Goal: Ask a question

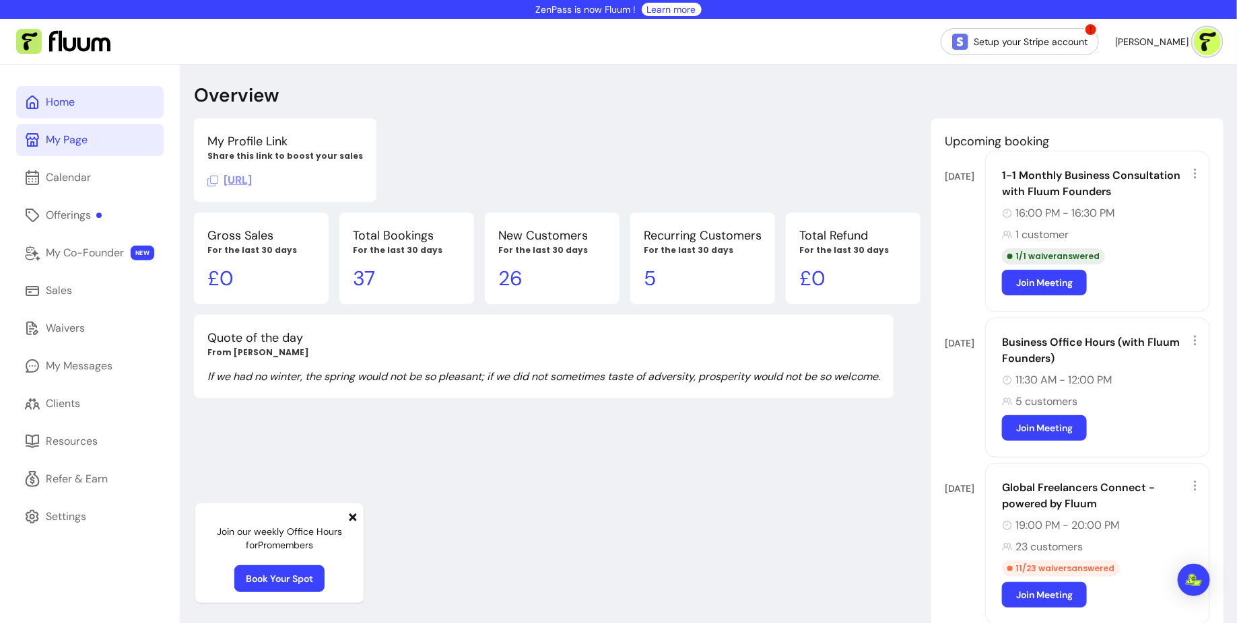
click at [129, 135] on link "My Page" at bounding box center [89, 140] width 147 height 32
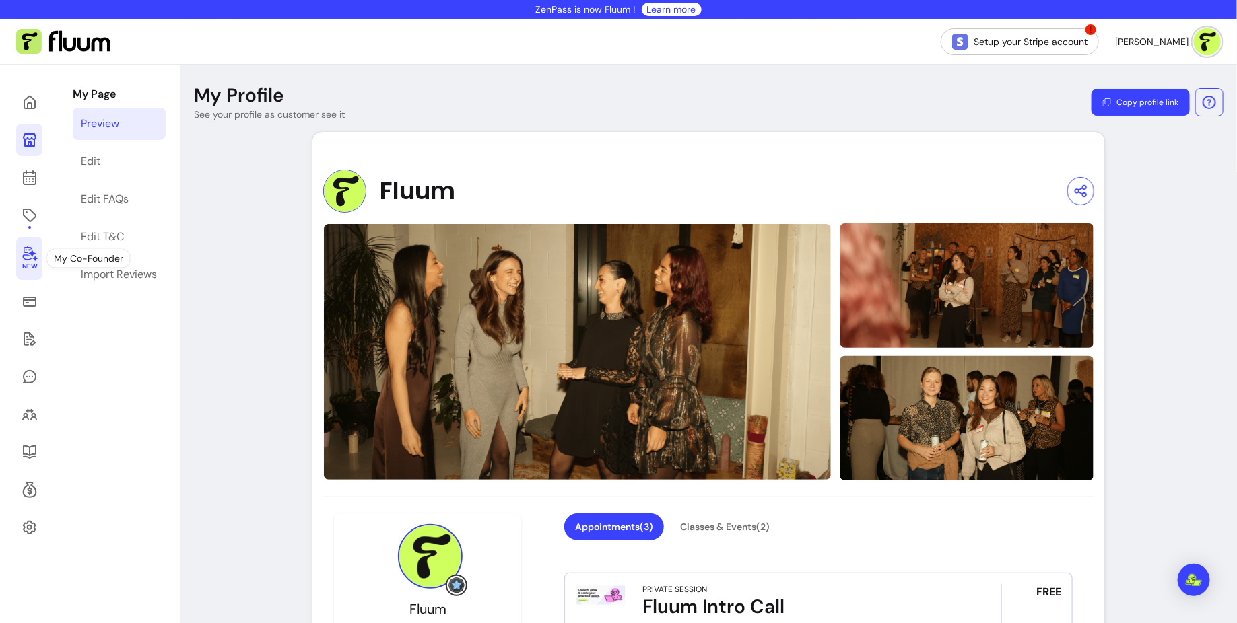
click at [34, 249] on icon at bounding box center [30, 253] width 16 height 16
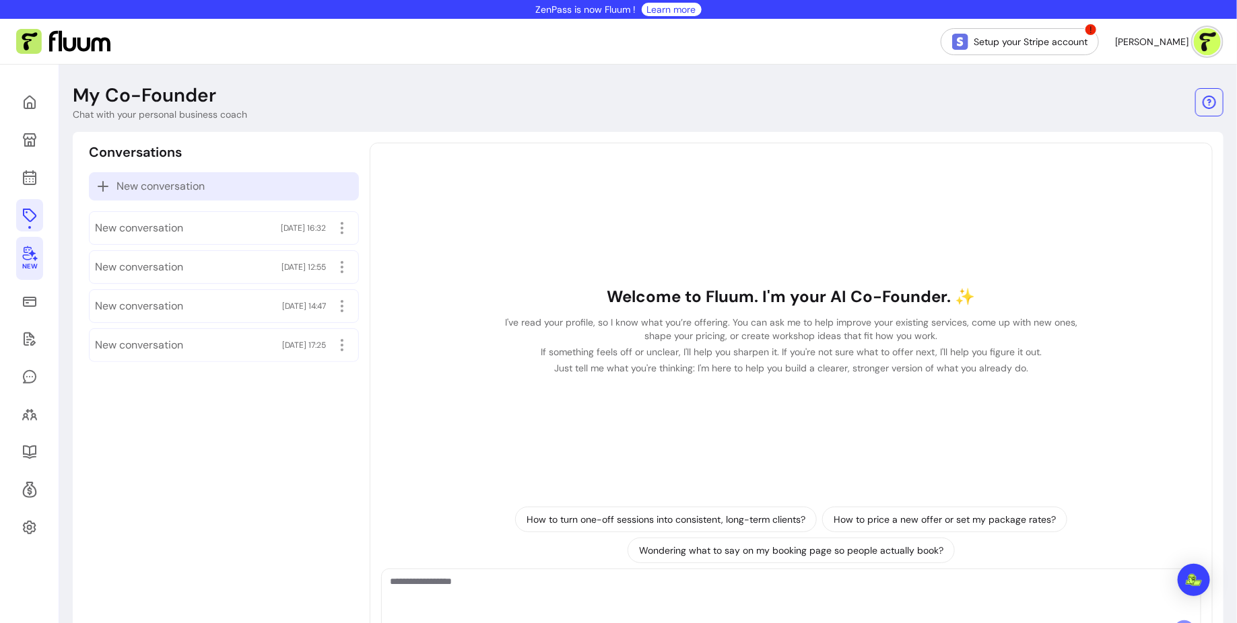
click at [186, 197] on div "New conversation" at bounding box center [224, 186] width 270 height 28
click at [736, 586] on textarea "Ask me anything..." at bounding box center [791, 595] width 803 height 40
type textarea "*"
type textarea "**********"
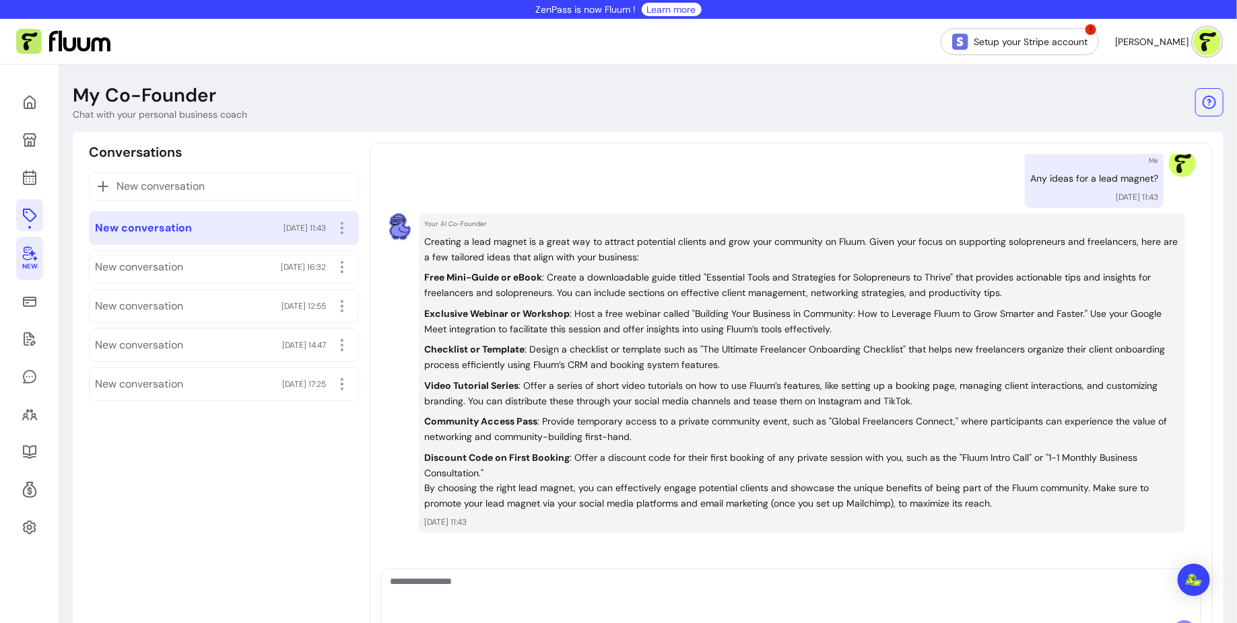
scroll to position [104, 0]
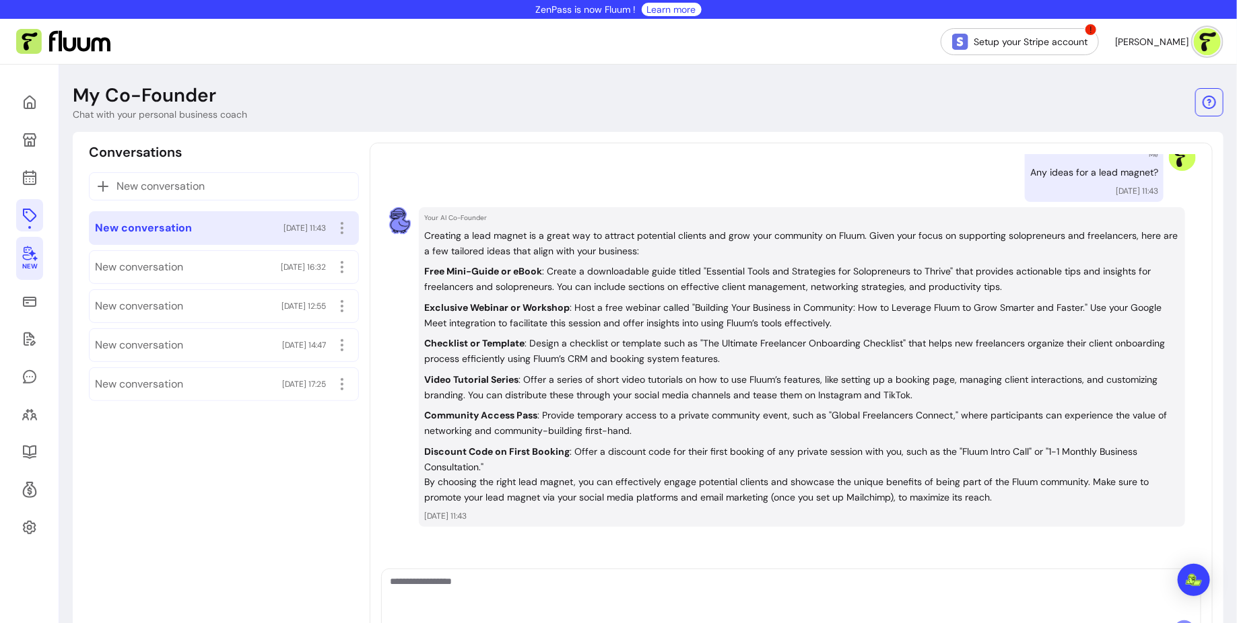
click at [513, 176] on div "Welcome to Fluum. I'm your AI Co-Founder. ✨ I've read your profile, so I know w…" at bounding box center [790, 310] width 809 height 520
